Goal: Find specific page/section: Find specific page/section

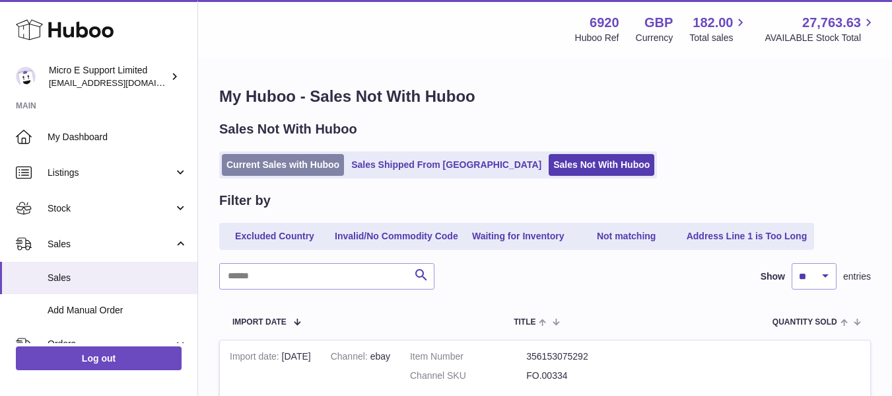
click at [281, 164] on link "Current Sales with Huboo" at bounding box center [283, 165] width 122 height 22
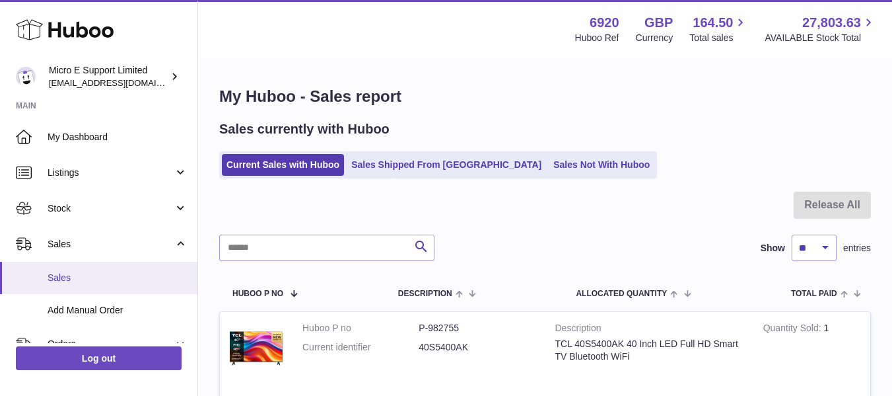
scroll to position [233, 0]
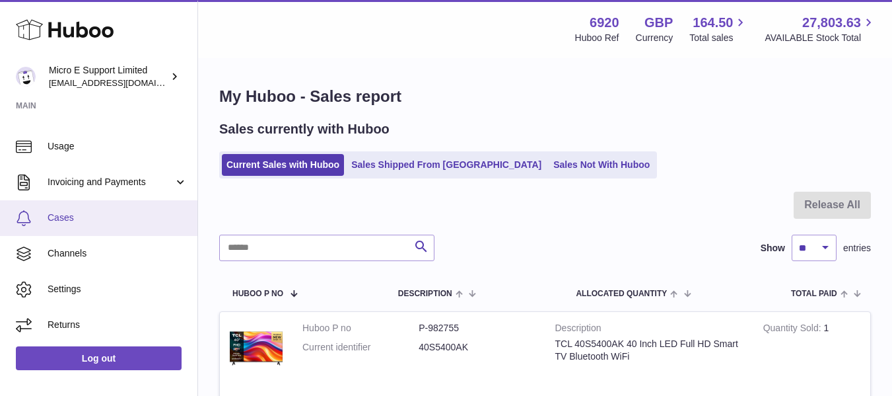
click at [70, 224] on span "Cases" at bounding box center [118, 217] width 140 height 13
